Goal: Navigation & Orientation: Find specific page/section

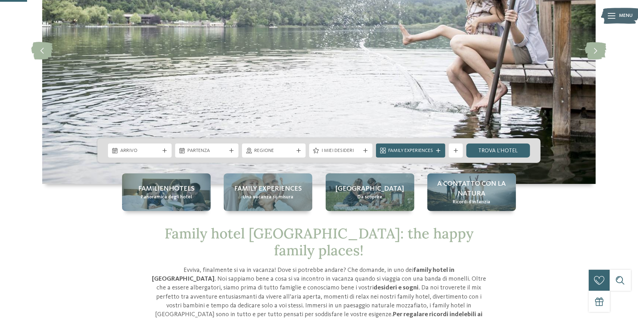
scroll to position [106, 0]
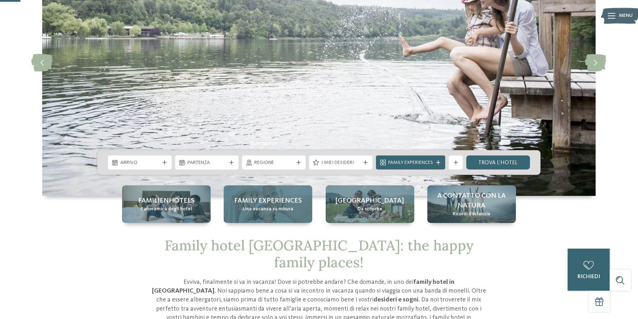
click at [271, 203] on span "Family experiences" at bounding box center [268, 201] width 68 height 10
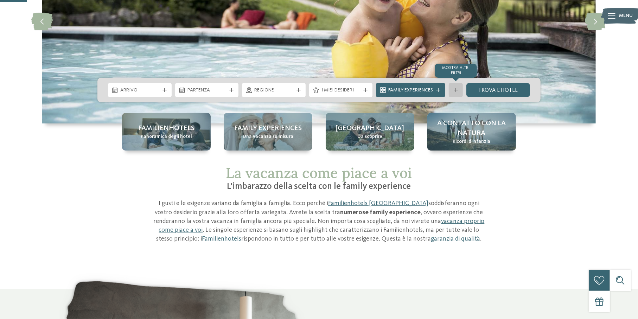
scroll to position [141, 0]
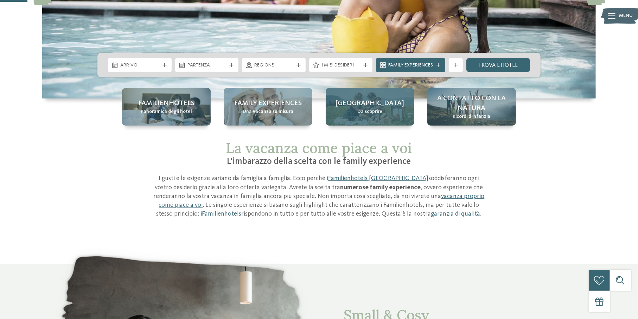
click at [367, 111] on span "Da scoprire" at bounding box center [369, 111] width 25 height 7
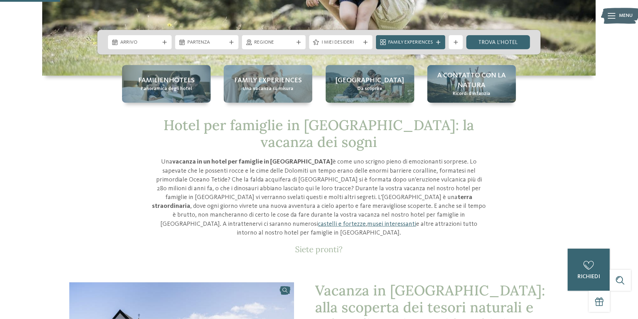
scroll to position [176, 0]
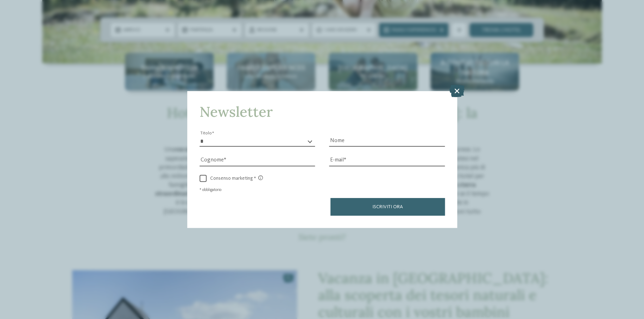
click at [460, 85] on icon at bounding box center [456, 91] width 15 height 12
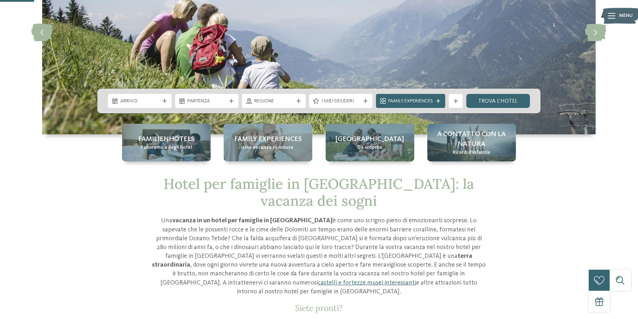
scroll to position [106, 0]
